Goal: Task Accomplishment & Management: Manage account settings

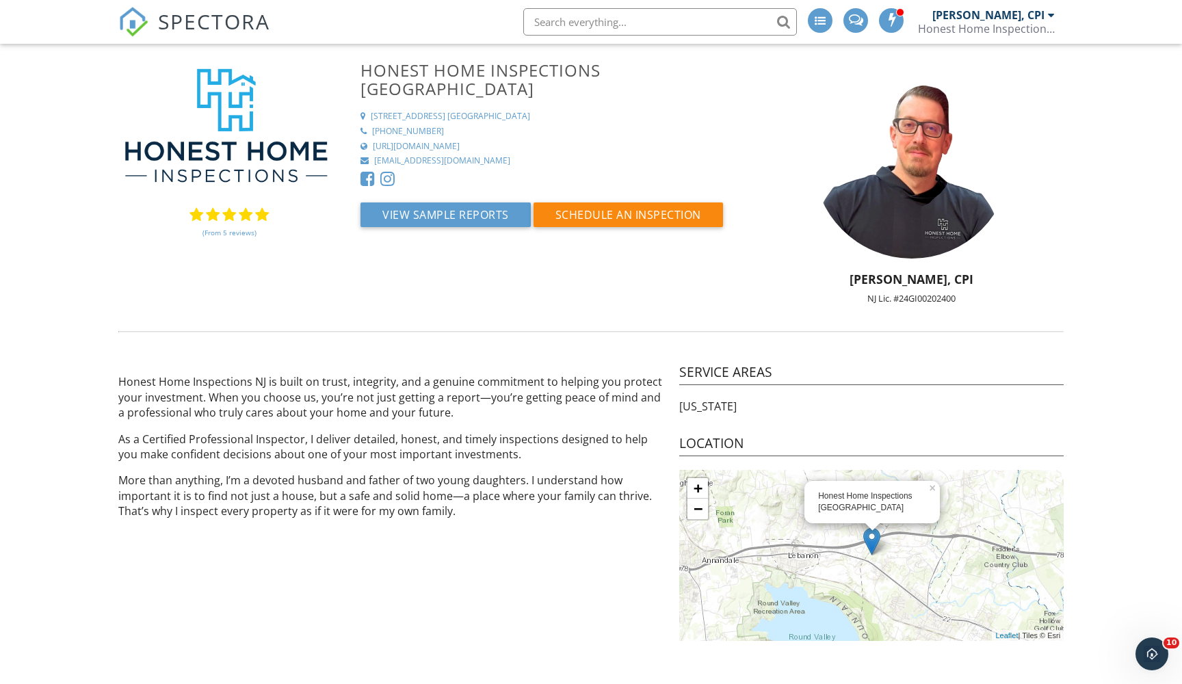
click at [246, 235] on link "(From 5 reviews)" at bounding box center [230, 232] width 54 height 23
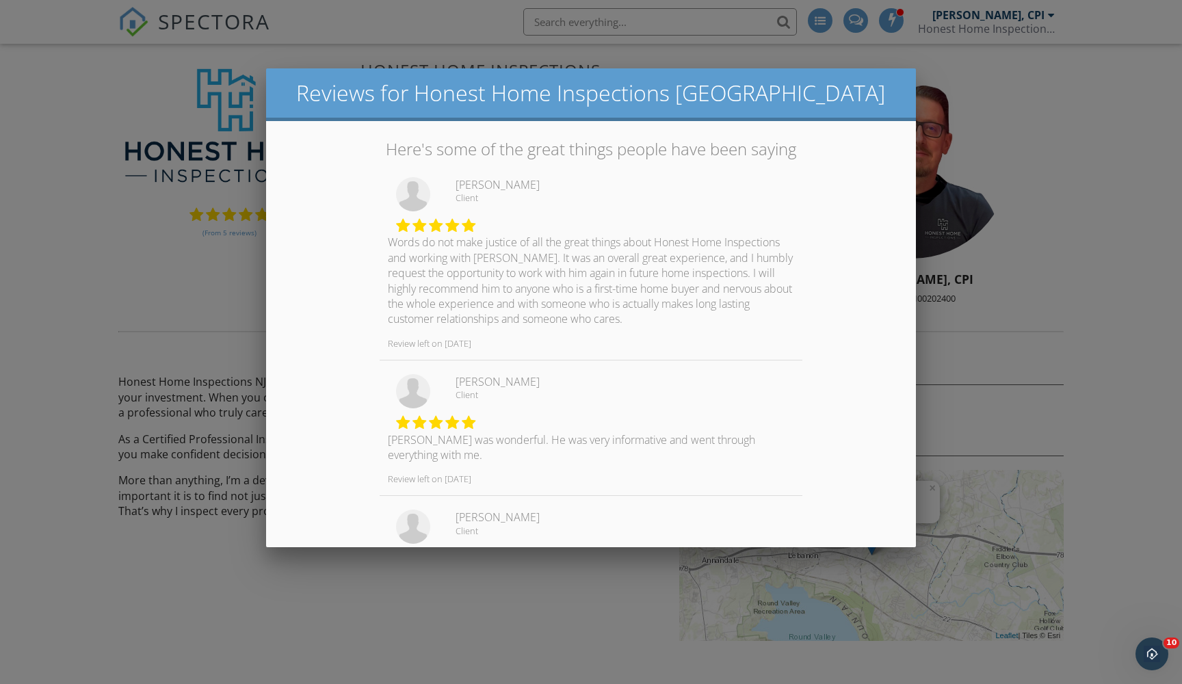
click at [77, 299] on div at bounding box center [591, 359] width 1182 height 855
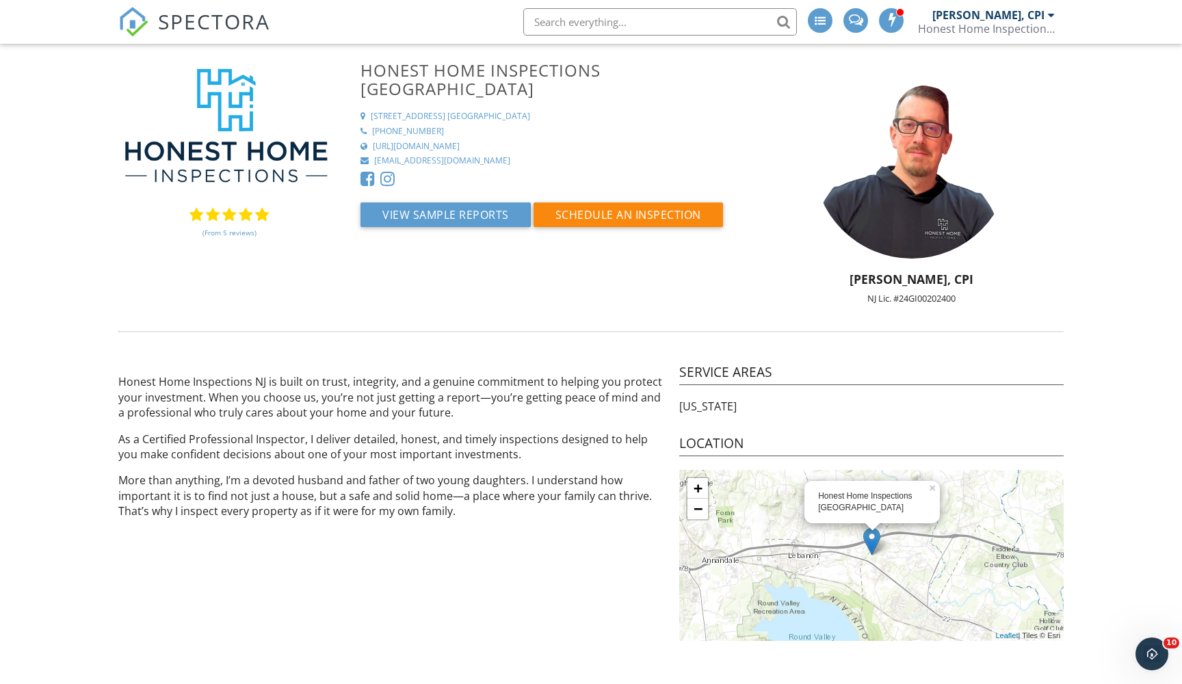
click at [198, 24] on span "SPECTORA" at bounding box center [214, 21] width 112 height 29
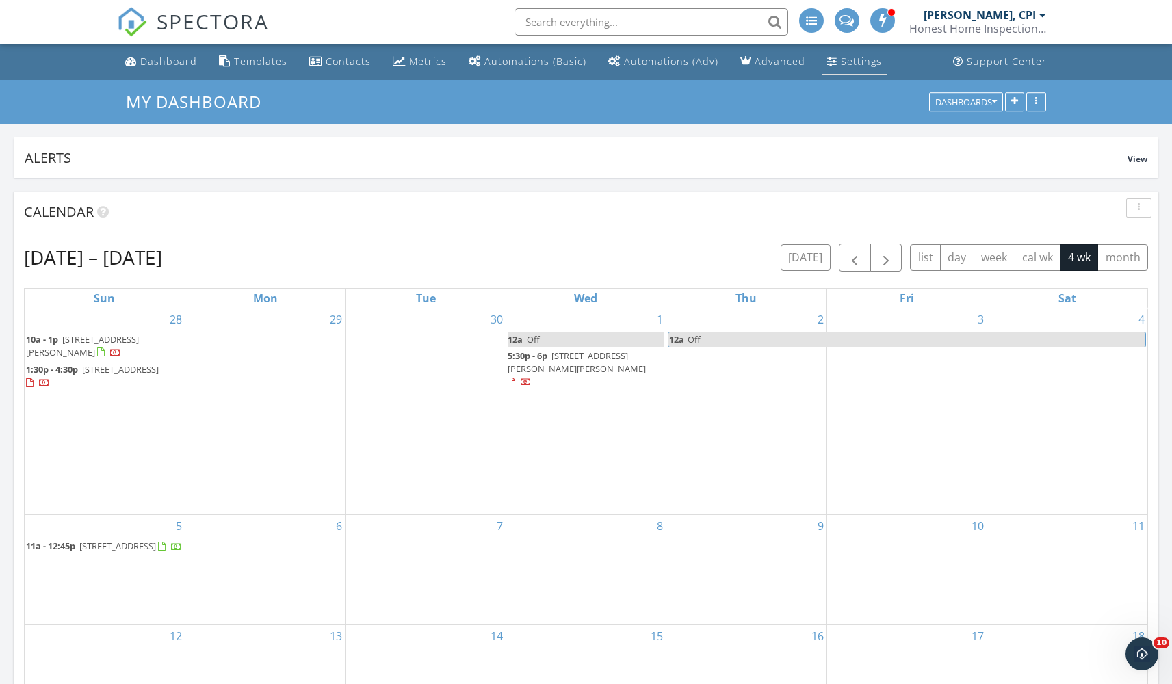
click at [856, 51] on link "Settings" at bounding box center [855, 61] width 66 height 25
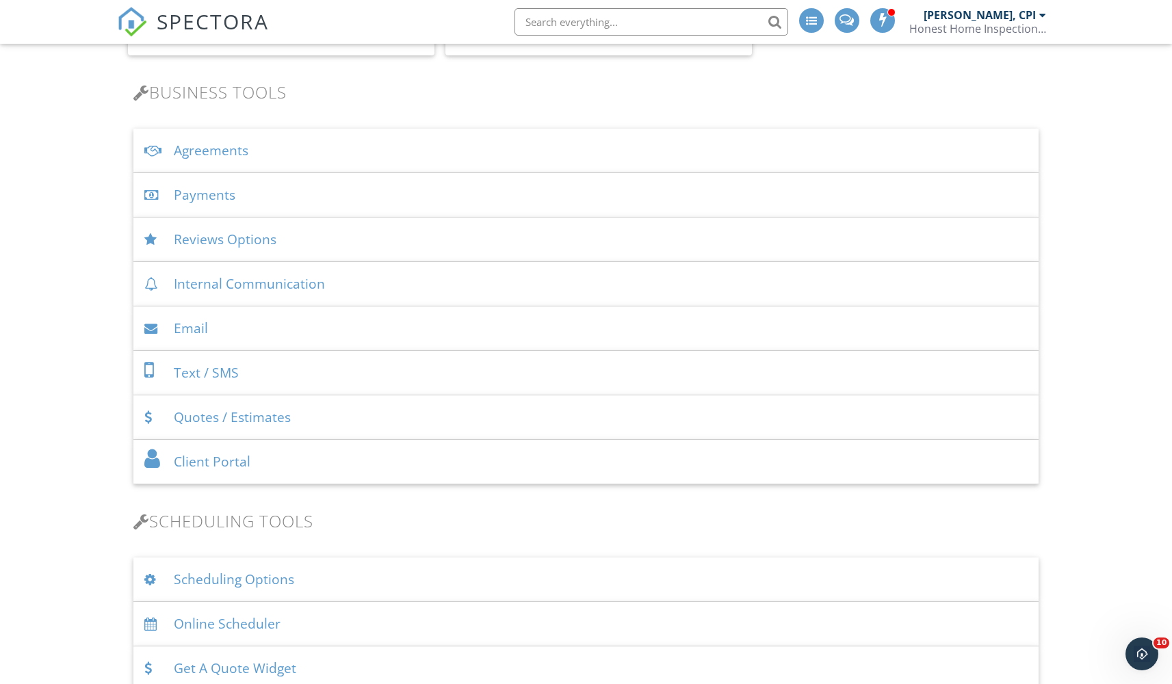
scroll to position [419, 0]
click at [207, 251] on div "Reviews Options" at bounding box center [585, 242] width 905 height 44
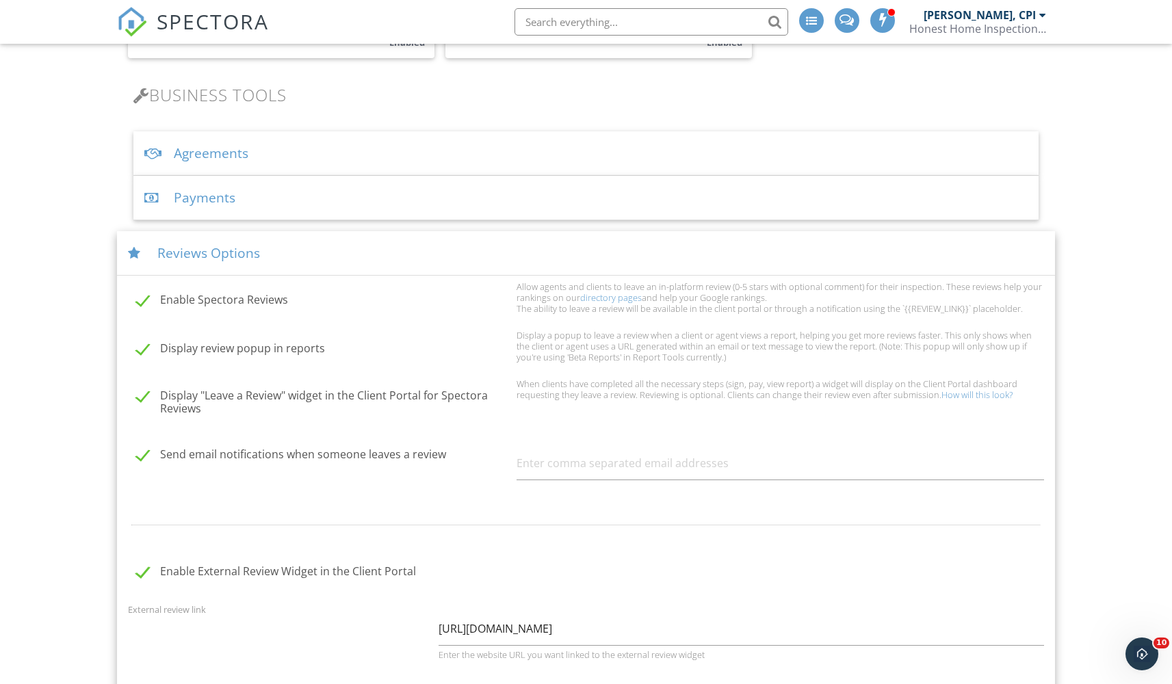
click at [148, 296] on label "Enable Spectora Reviews" at bounding box center [322, 302] width 372 height 17
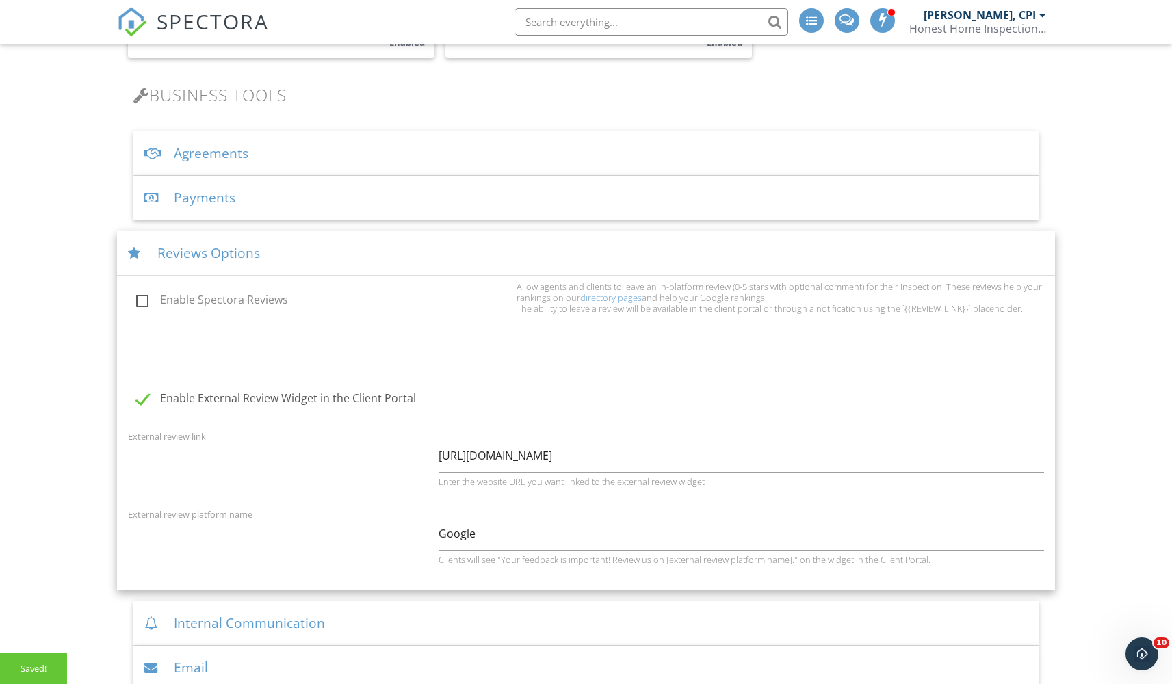
click at [148, 296] on label "Enable Spectora Reviews" at bounding box center [322, 302] width 372 height 17
click at [137, 298] on input "Enable Spectora Reviews" at bounding box center [132, 302] width 9 height 9
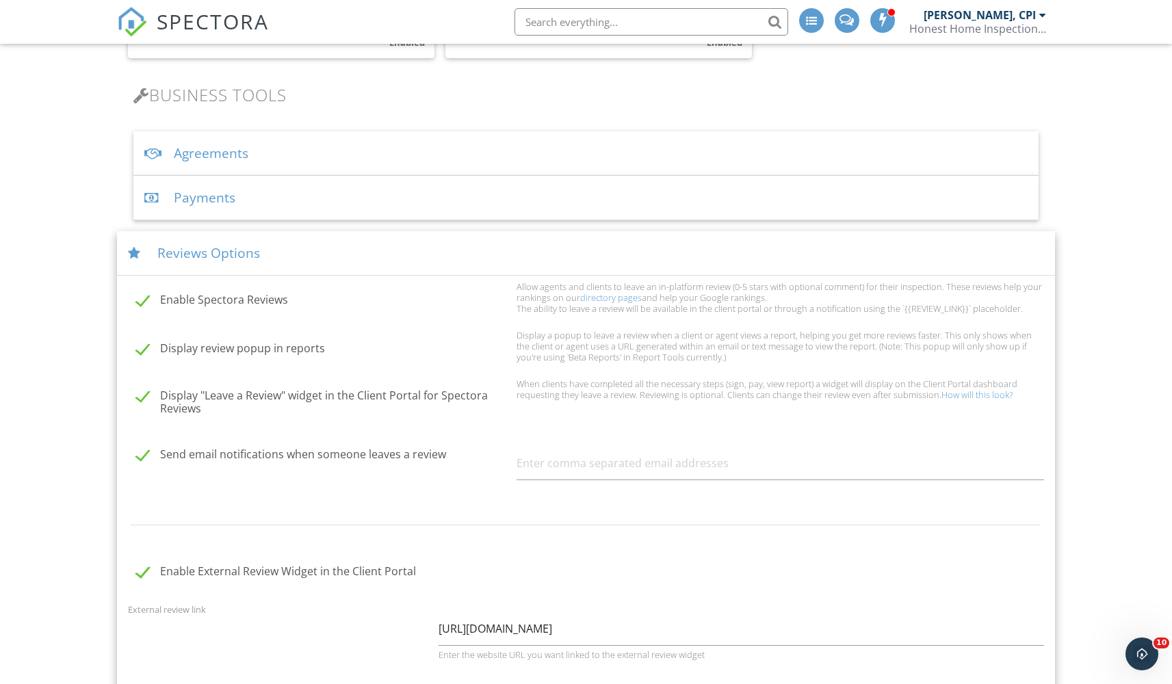
click at [148, 296] on label "Enable Spectora Reviews" at bounding box center [322, 302] width 372 height 17
checkbox input "false"
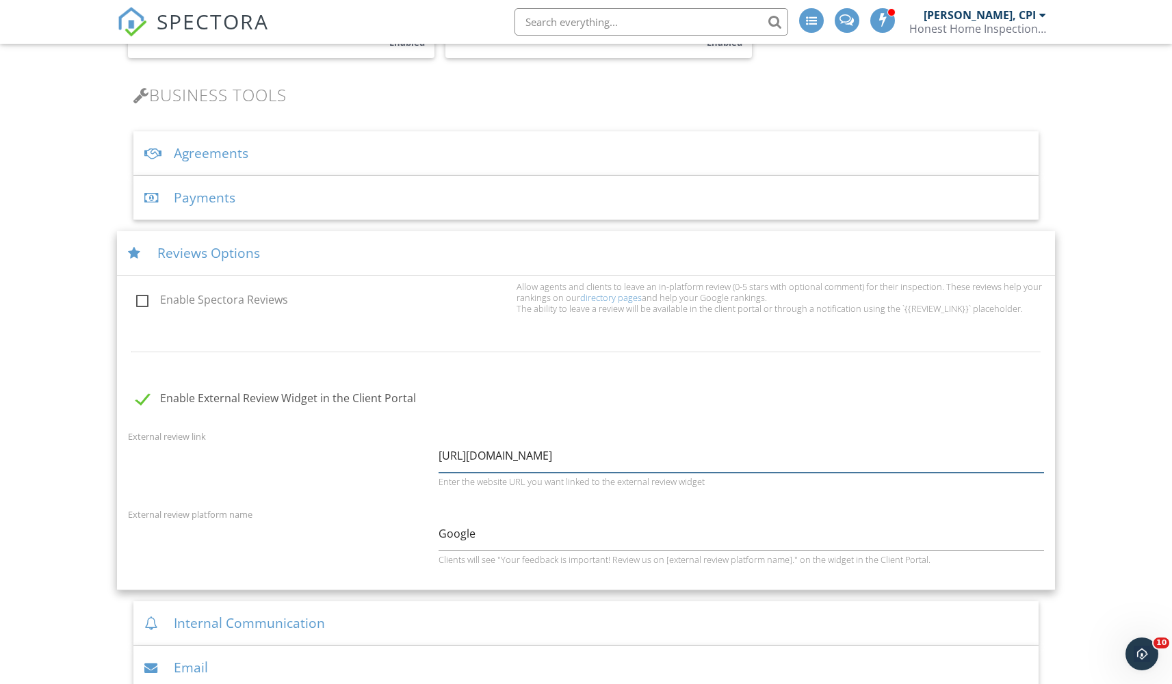
drag, startPoint x: 898, startPoint y: 453, endPoint x: 387, endPoint y: 454, distance: 511.1
paste input "g.page/r/CTveGnR9SBfqEBM/review"
type input "https://g.page/r/CTveGnR9SBfqEBM/review"
click at [387, 454] on div "External review link https://g.page/r/CTveGnR9SBfqEBM/review Enter the website …" at bounding box center [586, 464] width 932 height 73
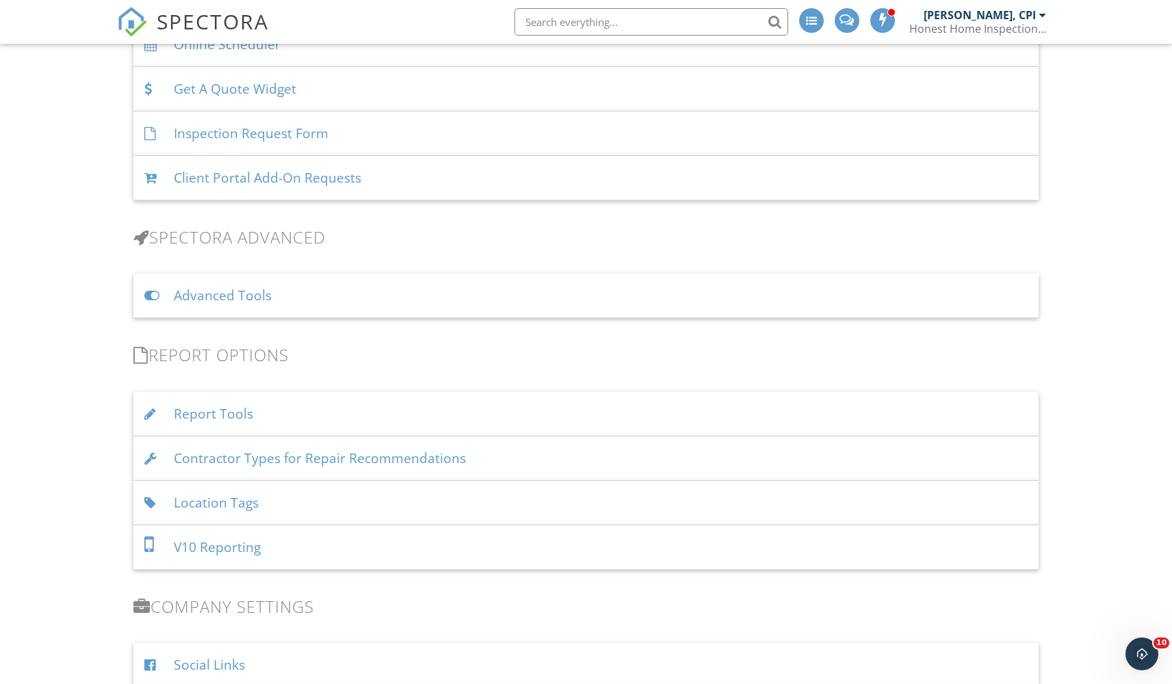
scroll to position [1312, 0]
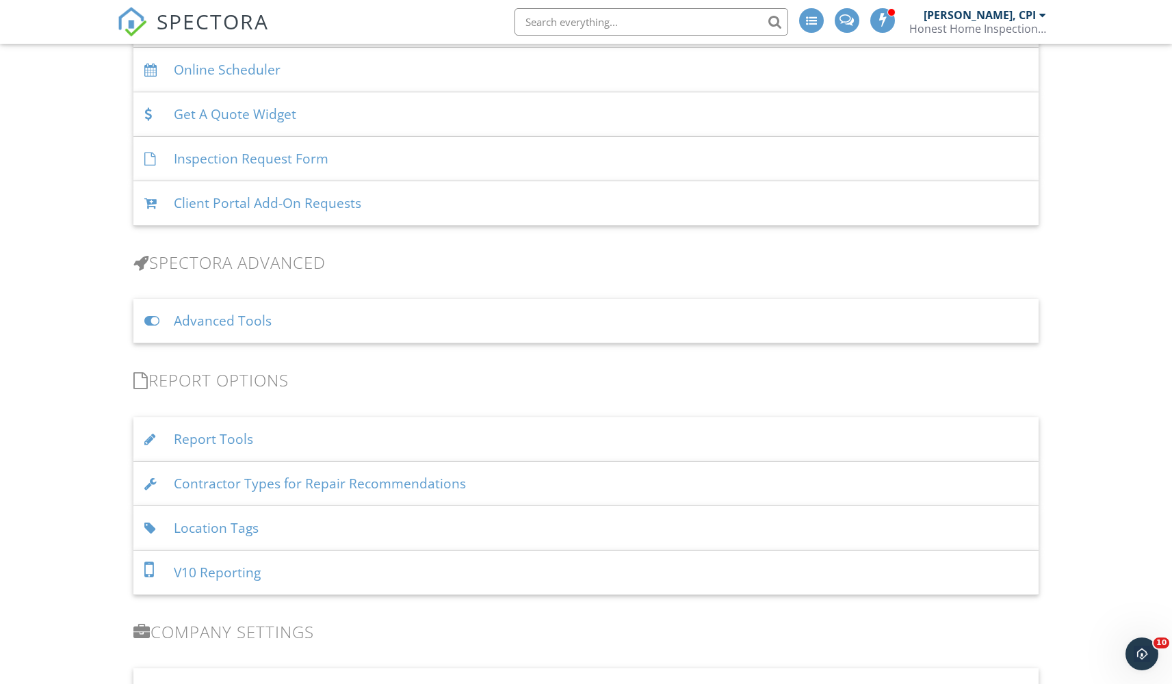
click at [238, 315] on div "Advanced Tools" at bounding box center [585, 321] width 905 height 44
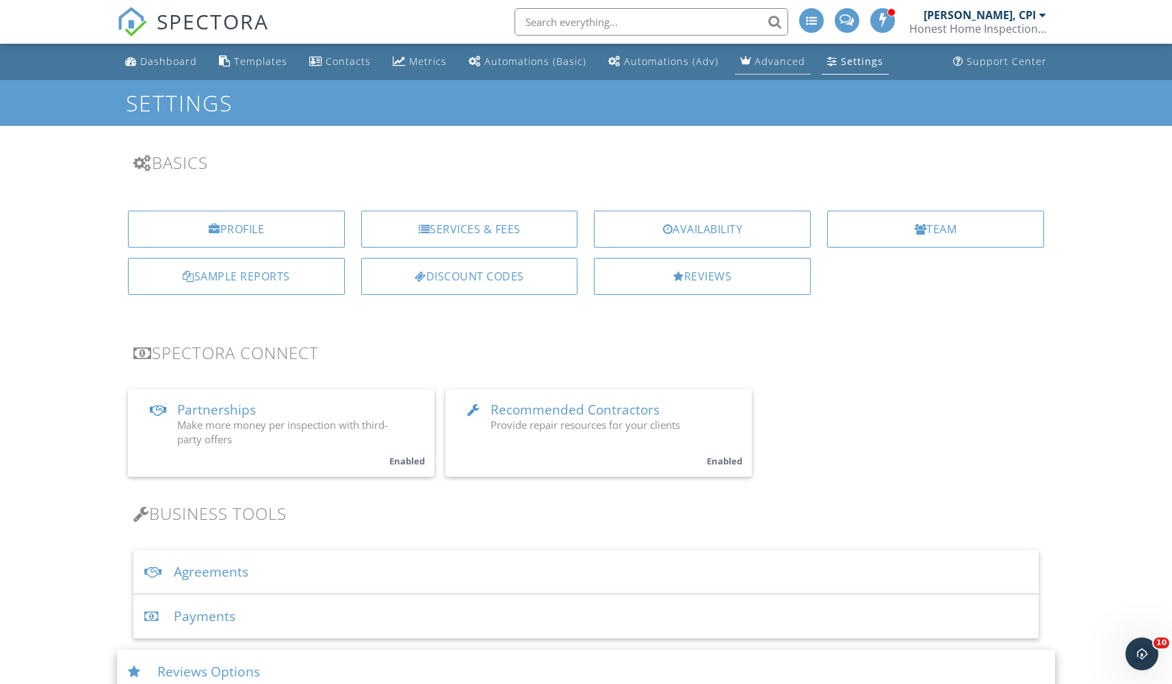
click at [749, 71] on link "Advanced" at bounding box center [773, 61] width 76 height 25
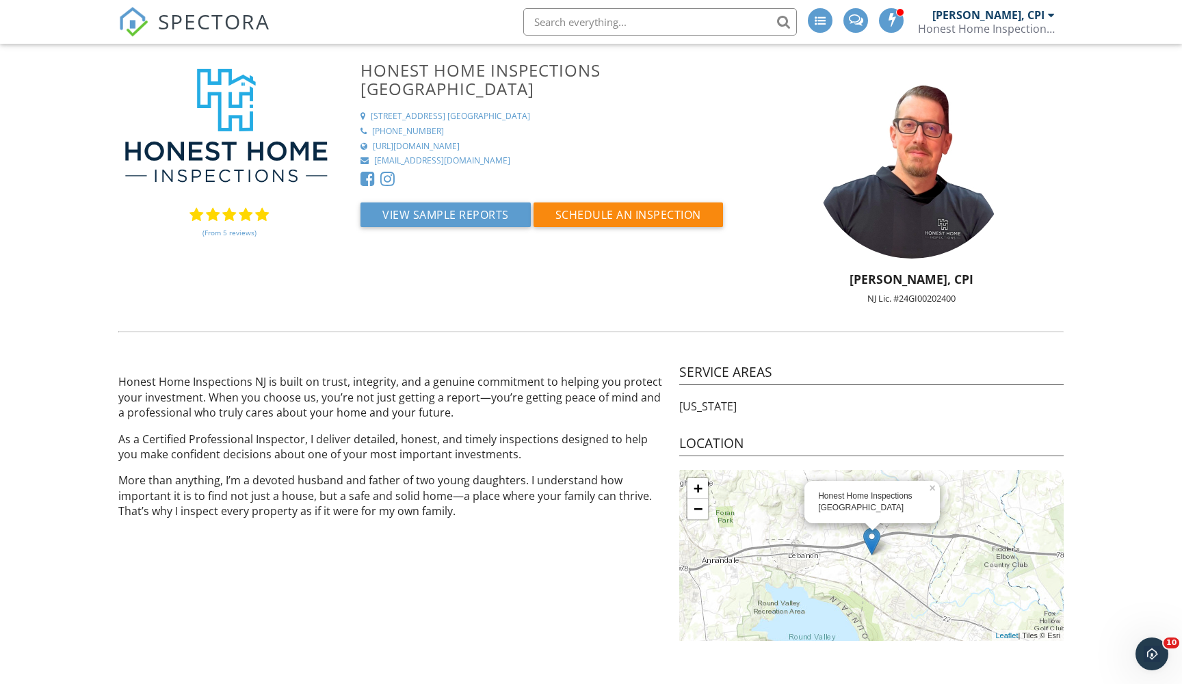
click at [232, 231] on link "(From 5 reviews)" at bounding box center [230, 232] width 54 height 23
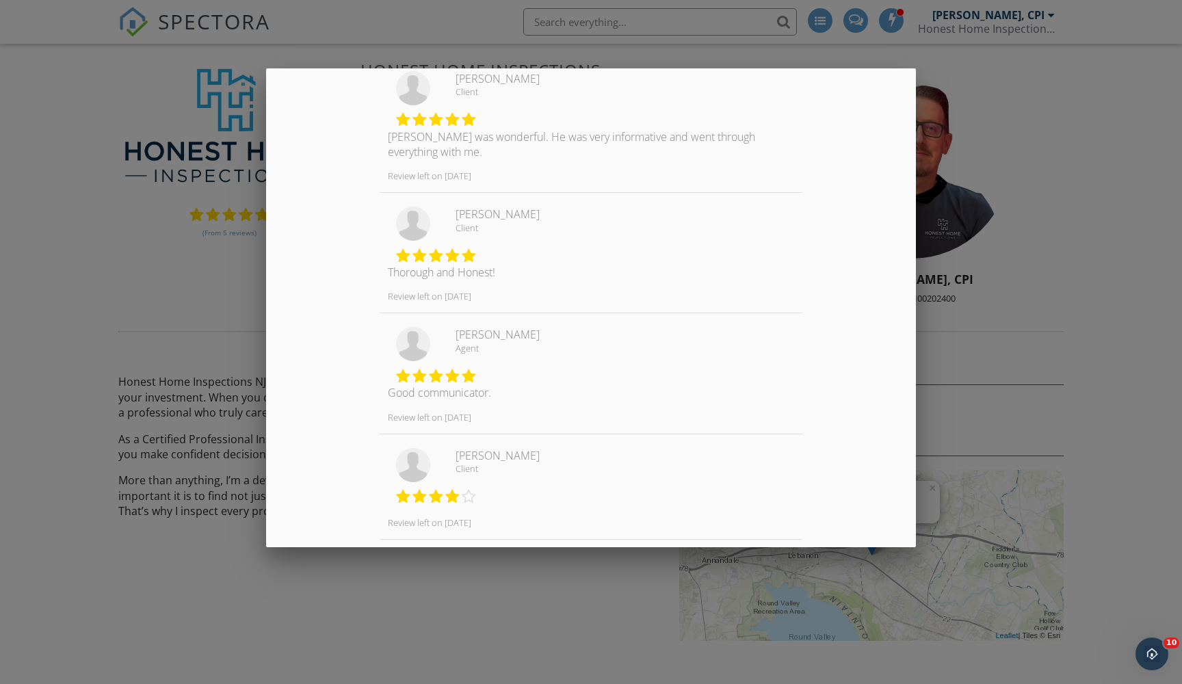
scroll to position [320, 0]
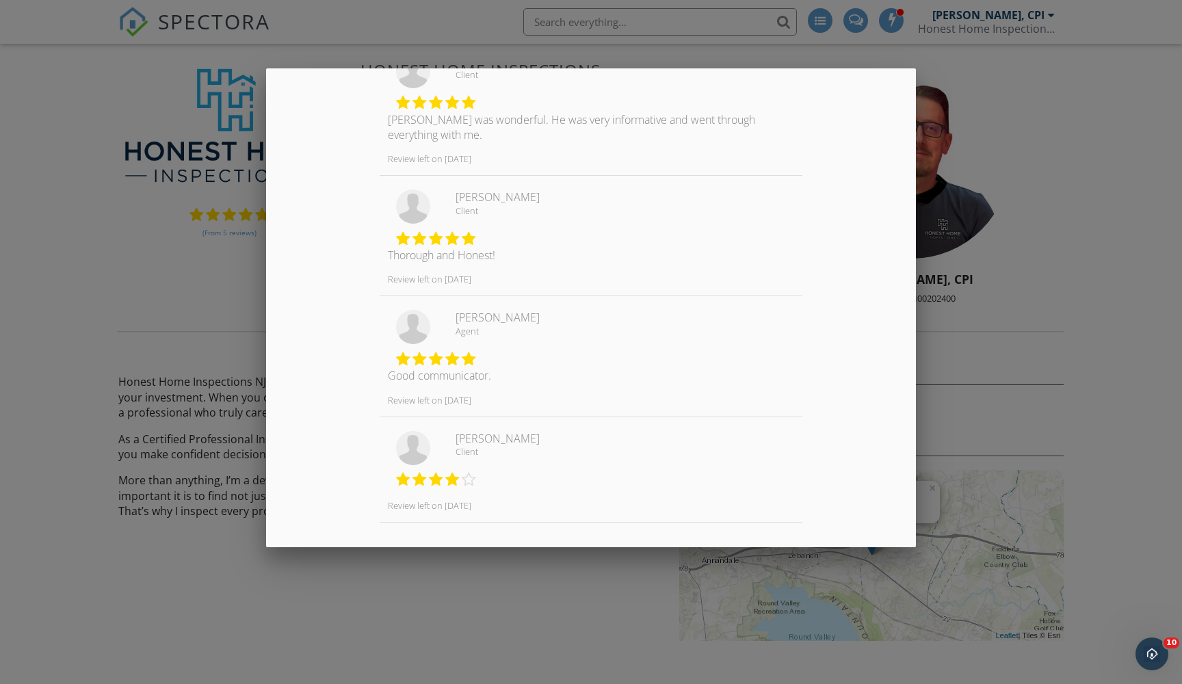
click at [168, 358] on div at bounding box center [591, 359] width 1182 height 855
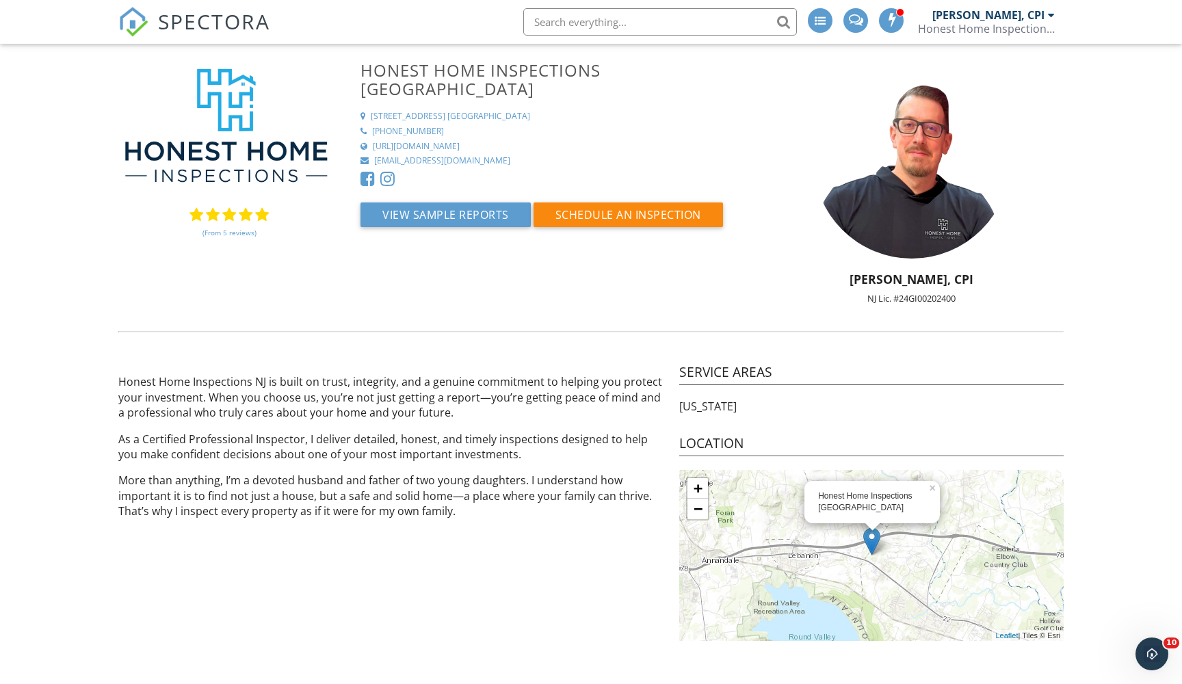
click at [204, 19] on span "SPECTORA" at bounding box center [214, 21] width 112 height 29
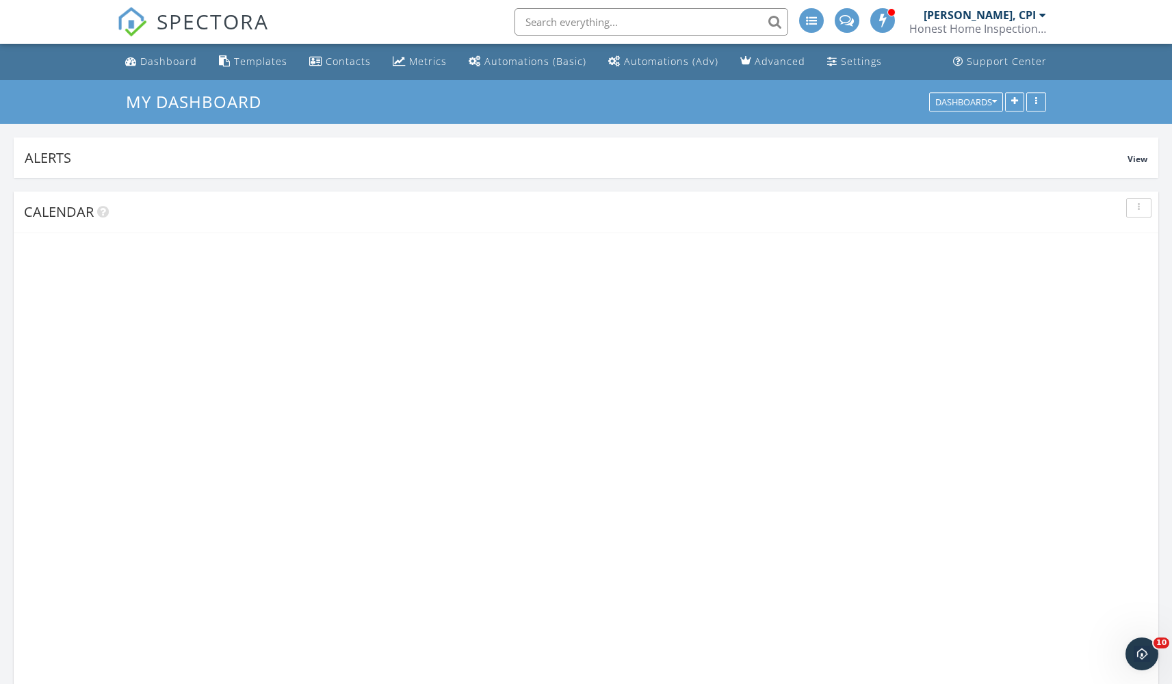
scroll to position [294, 372]
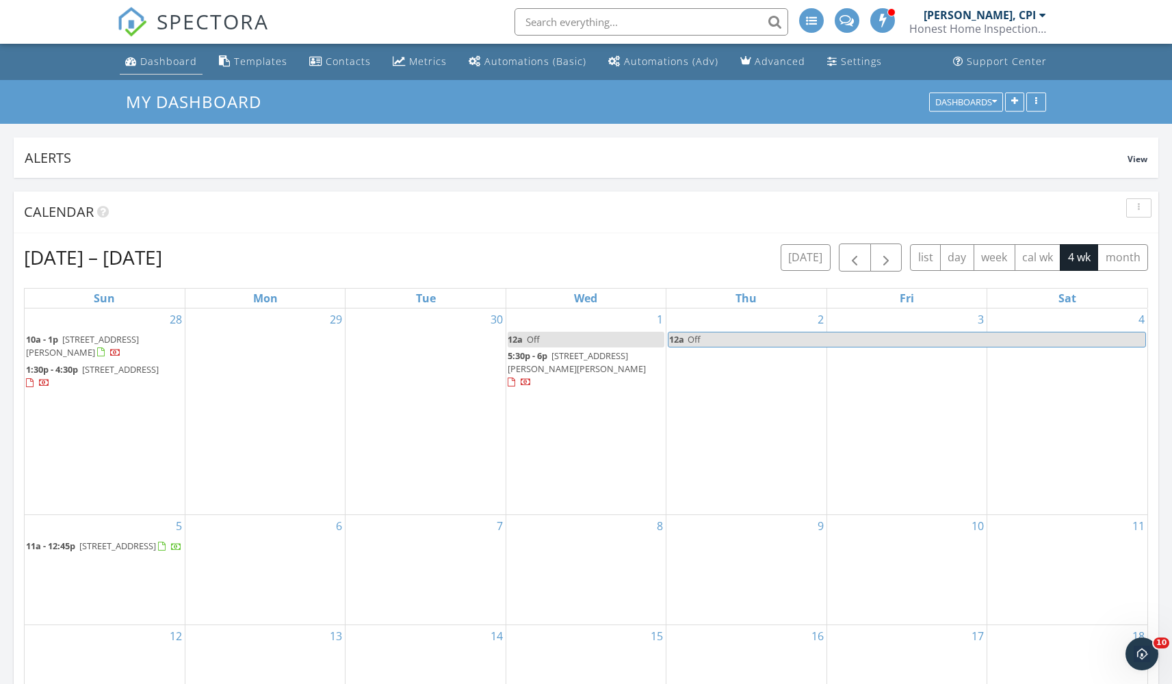
click at [164, 57] on div "Dashboard" at bounding box center [168, 61] width 57 height 13
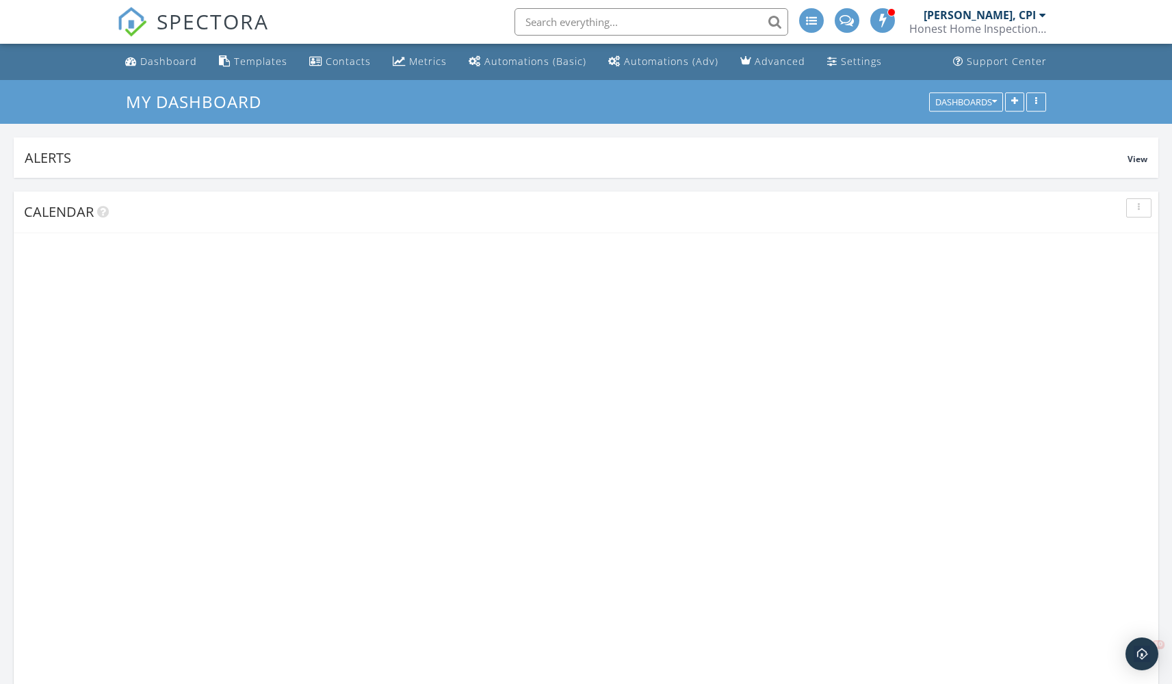
scroll to position [294, 372]
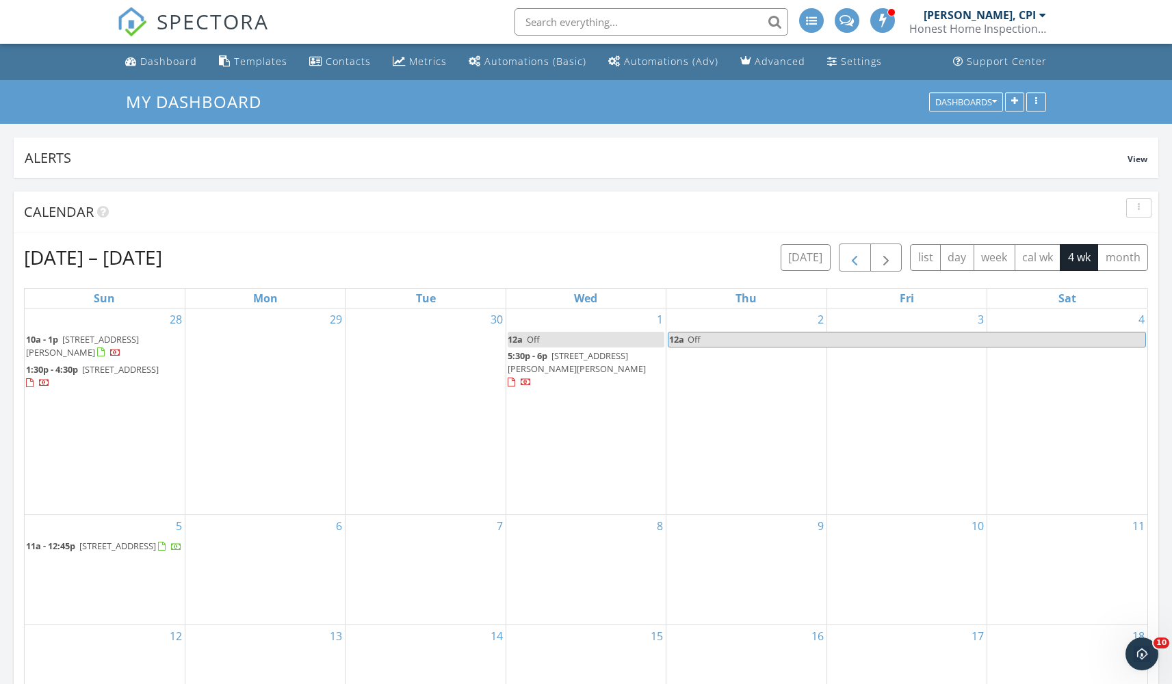
click at [857, 252] on span "button" at bounding box center [854, 258] width 16 height 16
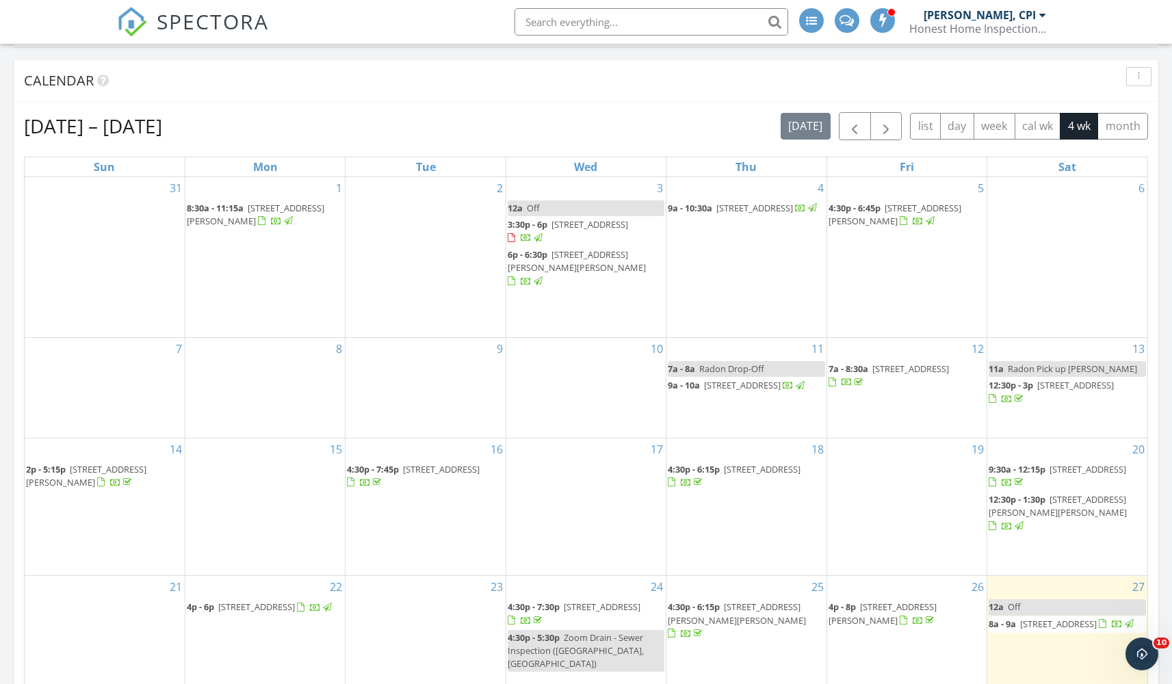
scroll to position [127, 0]
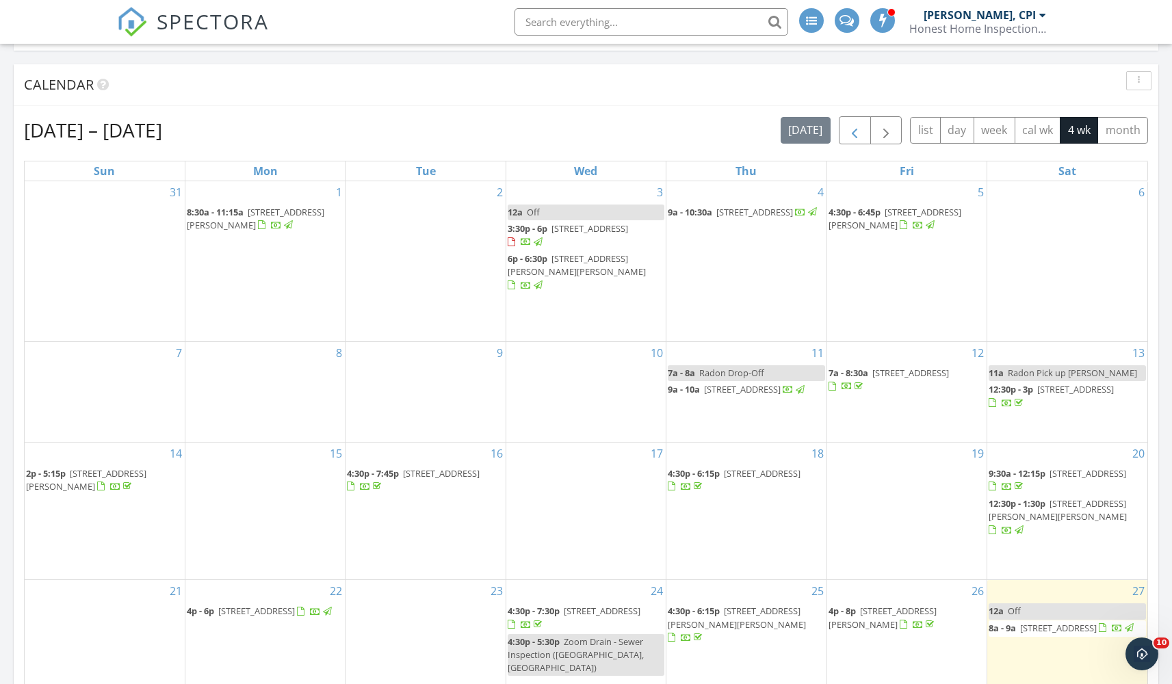
click at [857, 128] on span "button" at bounding box center [854, 130] width 16 height 16
